Goal: Task Accomplishment & Management: Manage account settings

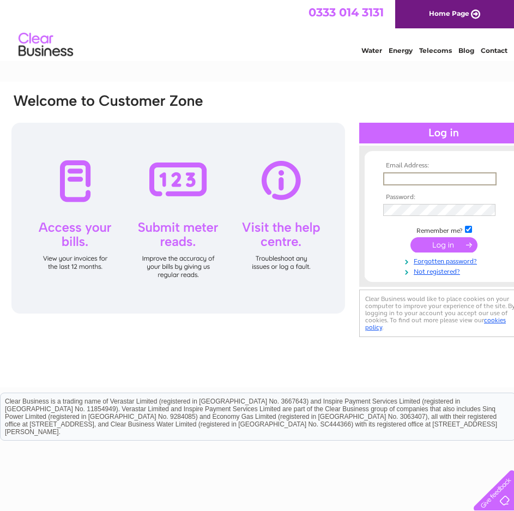
click at [446, 176] on input "text" at bounding box center [439, 178] width 113 height 13
type input "[EMAIL_ADDRESS][DOMAIN_NAME]"
click at [404, 201] on tbody "Email Address: billingdata@ecabusinessenergy.com Password: Remember me? Forgott…" at bounding box center [443, 218] width 126 height 113
click at [434, 263] on link "Forgotten password?" at bounding box center [445, 260] width 124 height 10
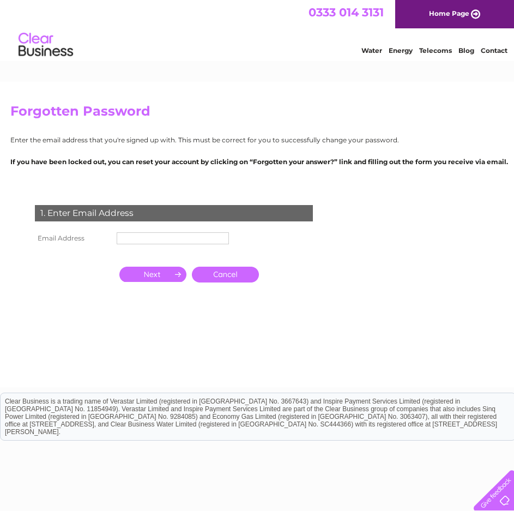
click at [140, 238] on input "text" at bounding box center [173, 238] width 112 height 12
type input "[EMAIL_ADDRESS][DOMAIN_NAME]"
click at [159, 272] on input "button" at bounding box center [152, 275] width 67 height 15
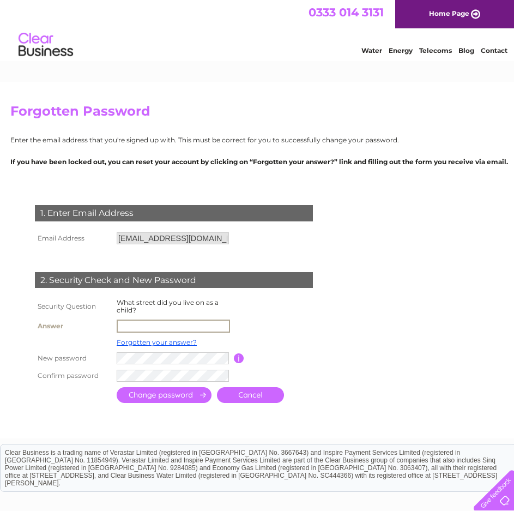
click at [152, 325] on input "text" at bounding box center [173, 325] width 113 height 13
